Goal: Check status

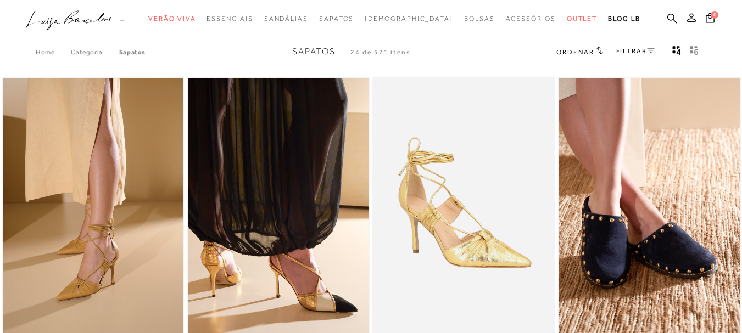
click at [687, 19] on icon at bounding box center [691, 17] width 9 height 9
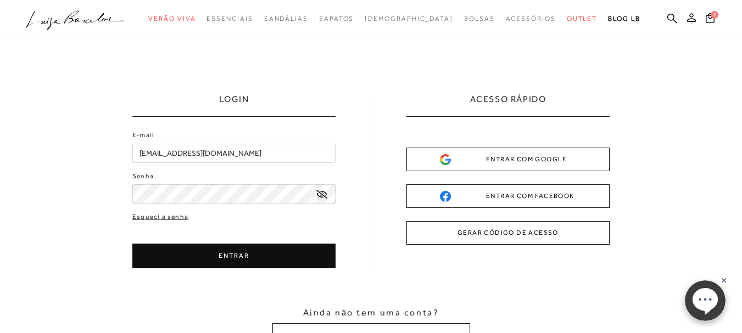
click at [185, 258] on button "ENTRAR" at bounding box center [233, 256] width 203 height 25
click at [243, 255] on button "ENTRAR" at bounding box center [233, 256] width 203 height 25
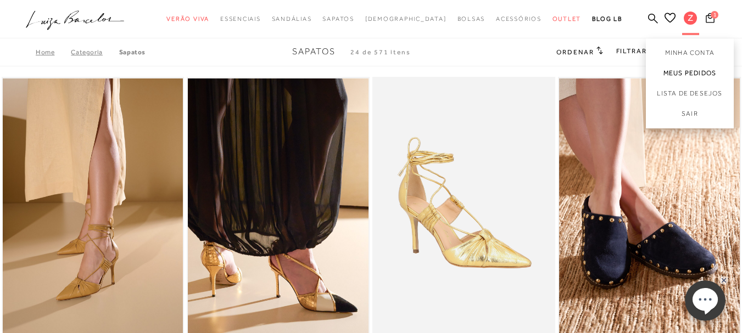
click at [681, 73] on link "Meus Pedidos" at bounding box center [690, 73] width 88 height 20
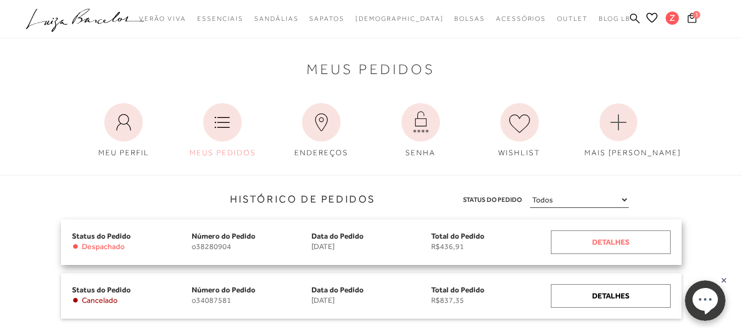
click at [607, 239] on div "Detalhes" at bounding box center [611, 243] width 120 height 24
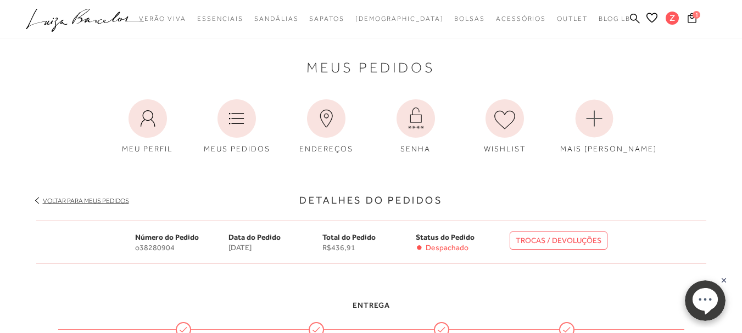
click at [586, 238] on link "TROCAS / DEVOLUÇÕES" at bounding box center [559, 241] width 98 height 18
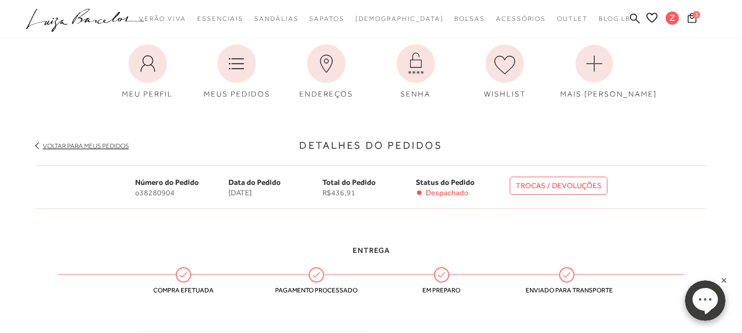
click at [544, 190] on link "TROCAS / DEVOLUÇÕES" at bounding box center [559, 186] width 98 height 18
